Goal: Entertainment & Leisure: Consume media (video, audio)

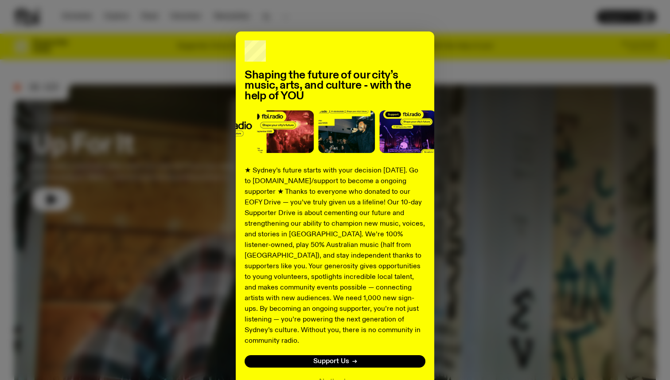
scroll to position [1, 0]
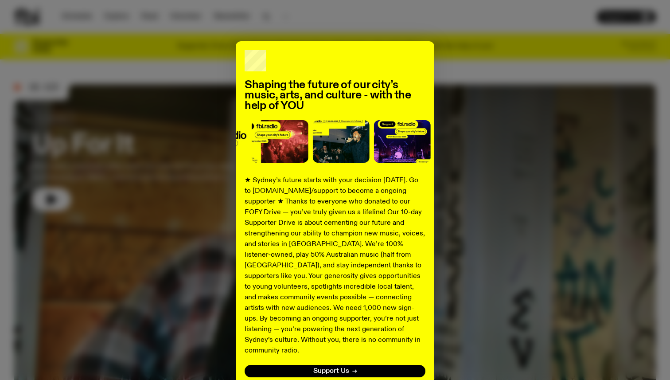
drag, startPoint x: 593, startPoint y: 94, endPoint x: 601, endPoint y: 57, distance: 38.1
click at [593, 94] on div "Shaping the future of our city’s music, arts, and culture - with the help of YO…" at bounding box center [335, 223] width 642 height 364
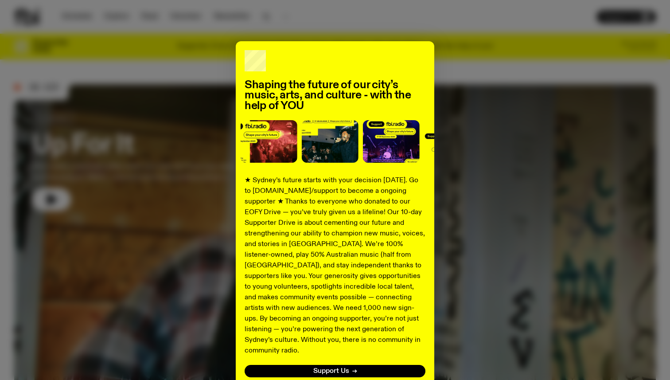
scroll to position [59, 0]
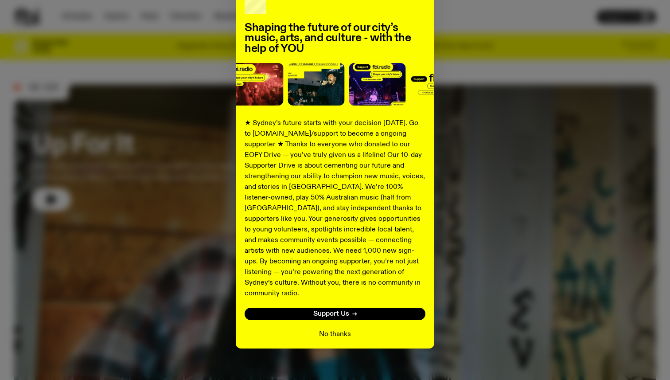
click at [337, 329] on button "No thanks" at bounding box center [335, 334] width 32 height 11
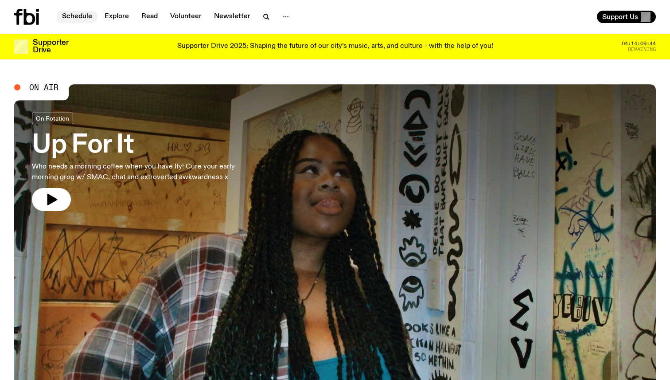
click at [78, 16] on link "Schedule" at bounding box center [77, 17] width 41 height 12
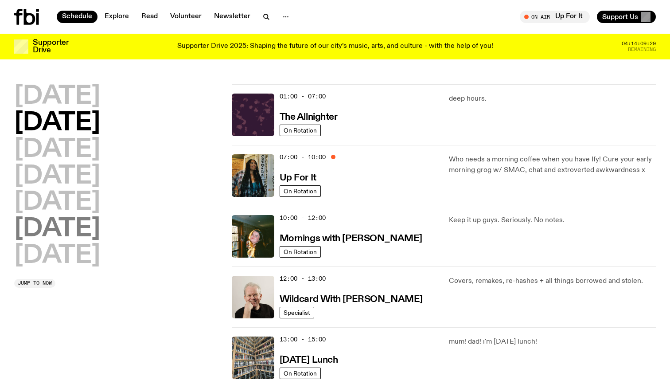
click at [45, 231] on h2 "[DATE]" at bounding box center [57, 229] width 86 height 25
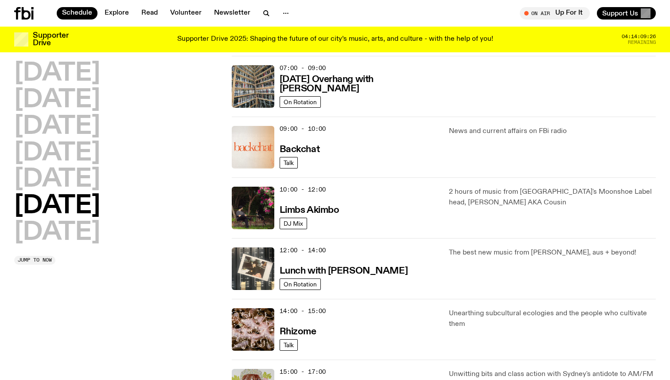
scroll to position [143, 0]
click at [258, 204] on img at bounding box center [253, 207] width 43 height 43
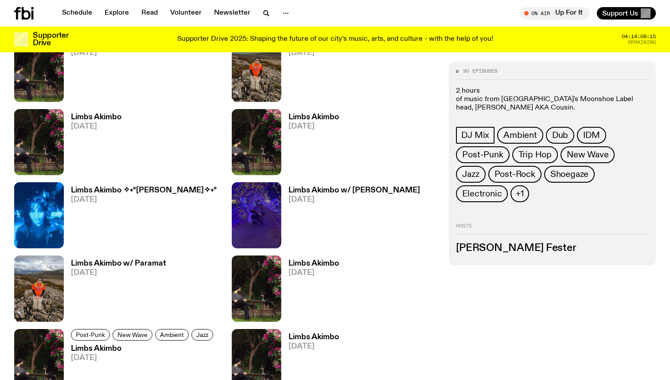
scroll to position [630, 0]
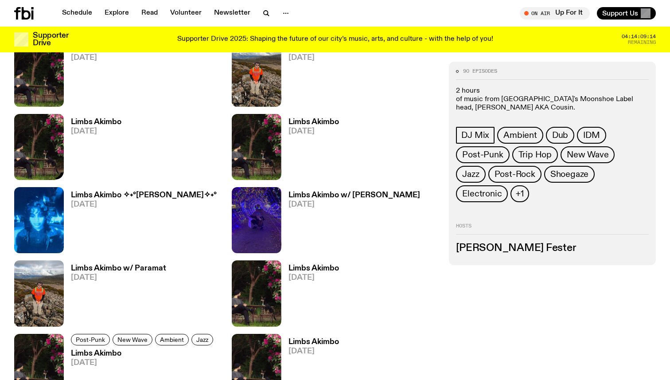
click at [42, 138] on img at bounding box center [39, 147] width 50 height 66
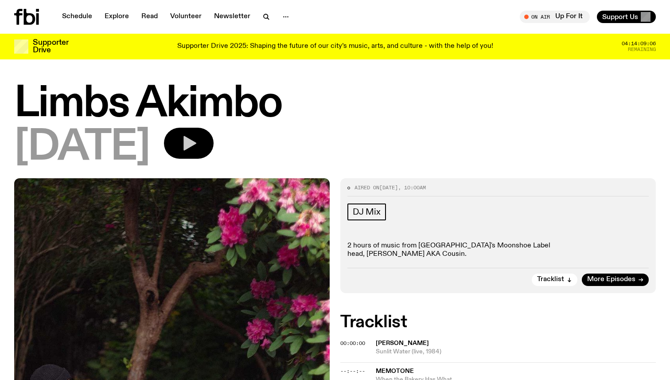
click at [198, 139] on icon "button" at bounding box center [189, 143] width 18 height 18
